Goal: Book appointment/travel/reservation

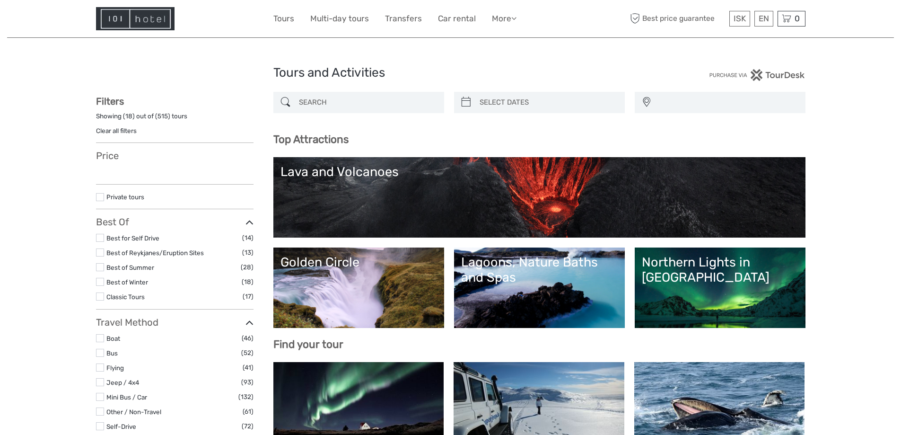
select select
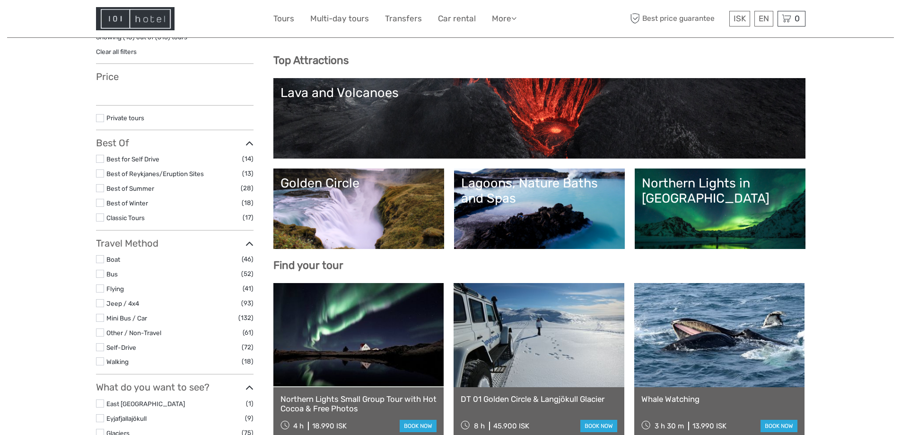
select select
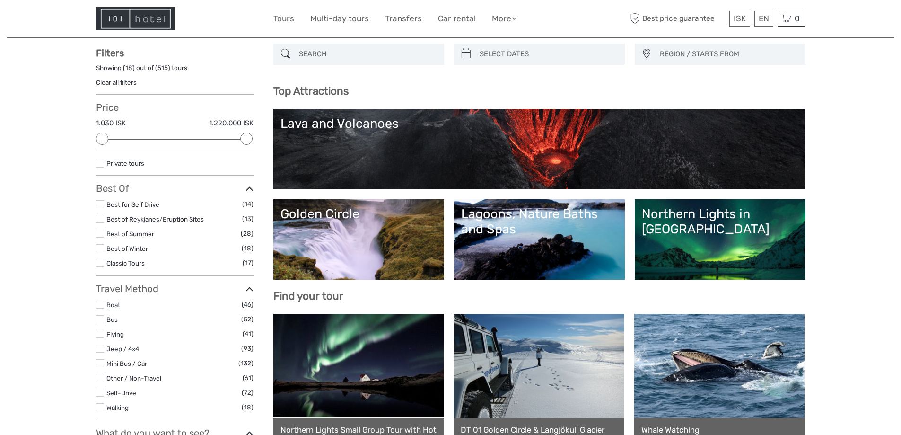
scroll to position [47, 0]
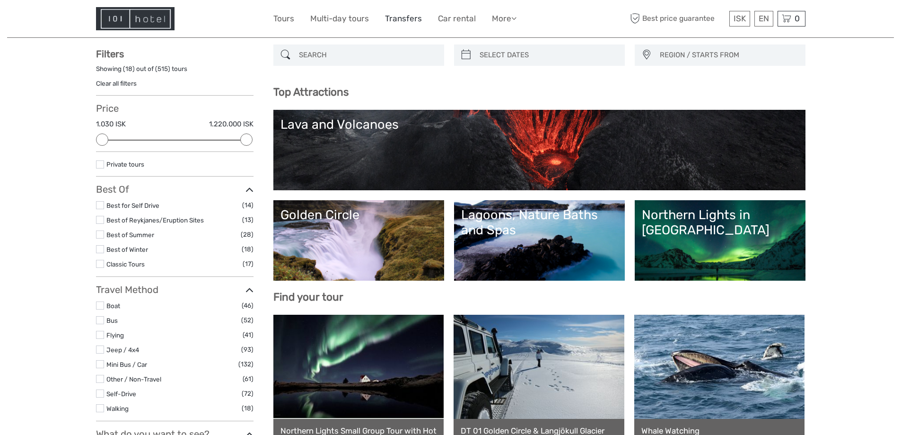
click at [406, 20] on link "Transfers" at bounding box center [403, 19] width 37 height 14
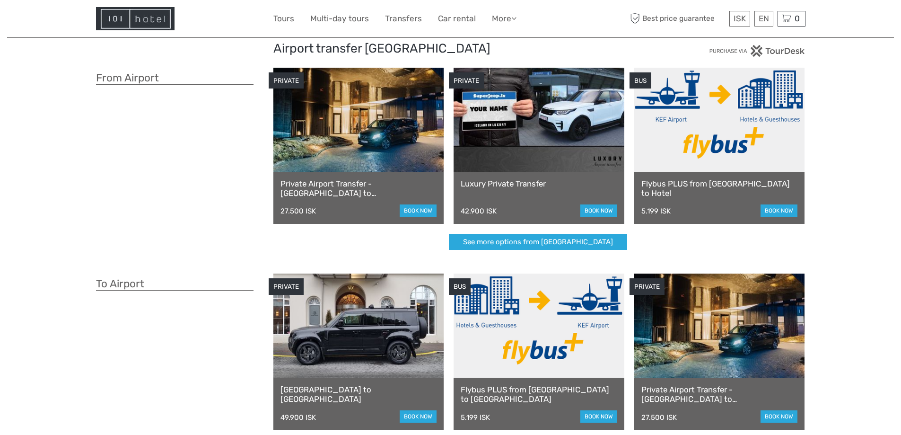
scroll to position [47, 0]
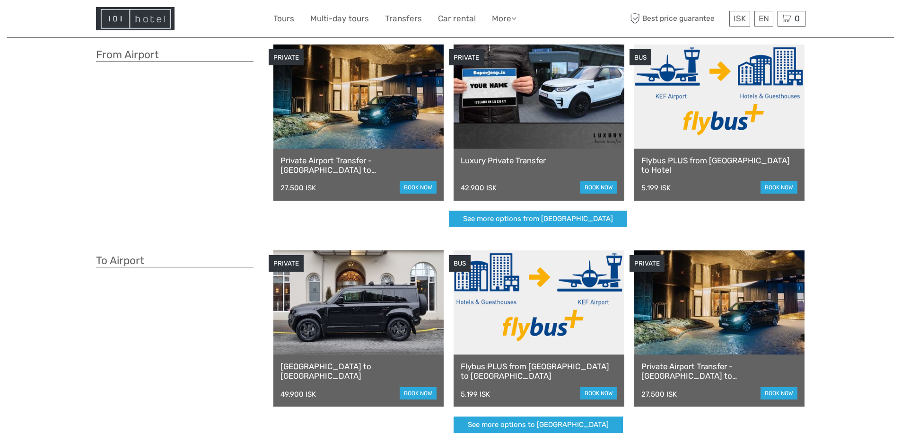
click at [700, 118] on link at bounding box center [719, 96] width 171 height 104
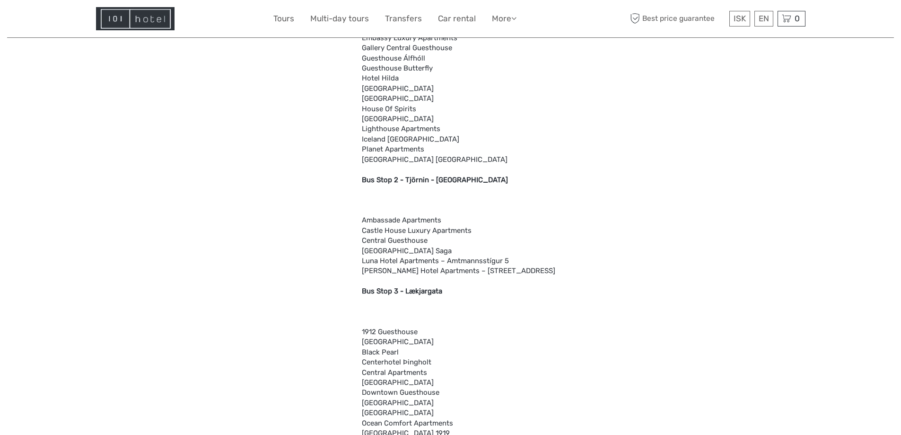
scroll to position [568, 0]
